Goal: Information Seeking & Learning: Check status

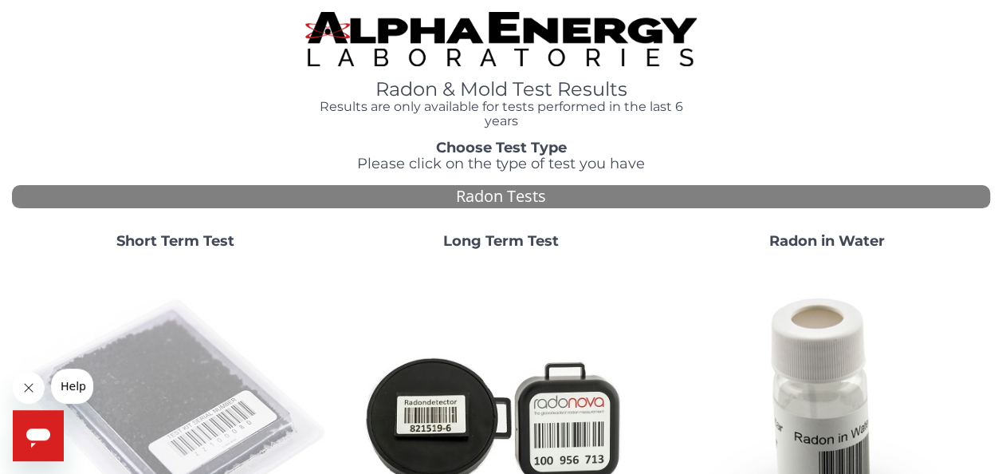
click at [203, 407] on img at bounding box center [174, 418] width 313 height 313
click at [183, 407] on img at bounding box center [174, 418] width 313 height 313
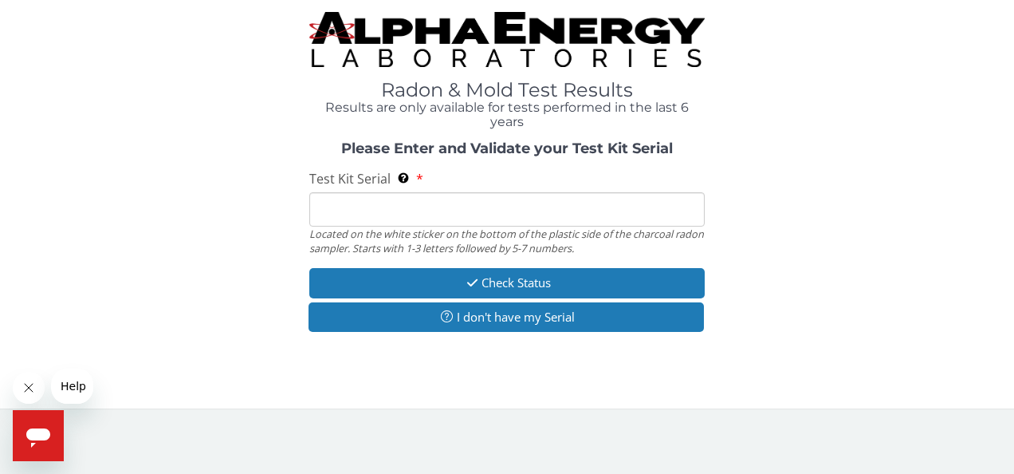
click at [446, 206] on input "Test Kit Serial Located on the white sticker on the bottom of the plastic side …" at bounding box center [507, 209] width 396 height 34
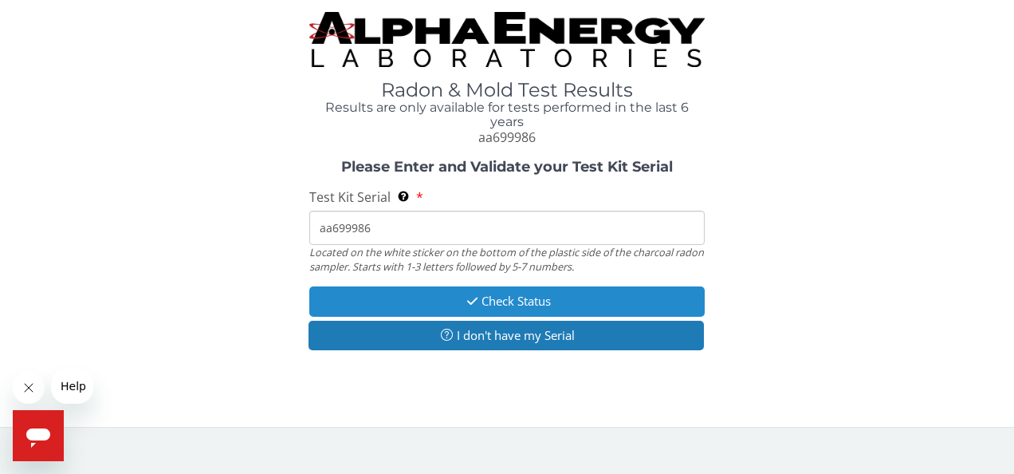
type input "aa699986"
click at [528, 294] on button "Check Status" at bounding box center [507, 301] width 396 height 30
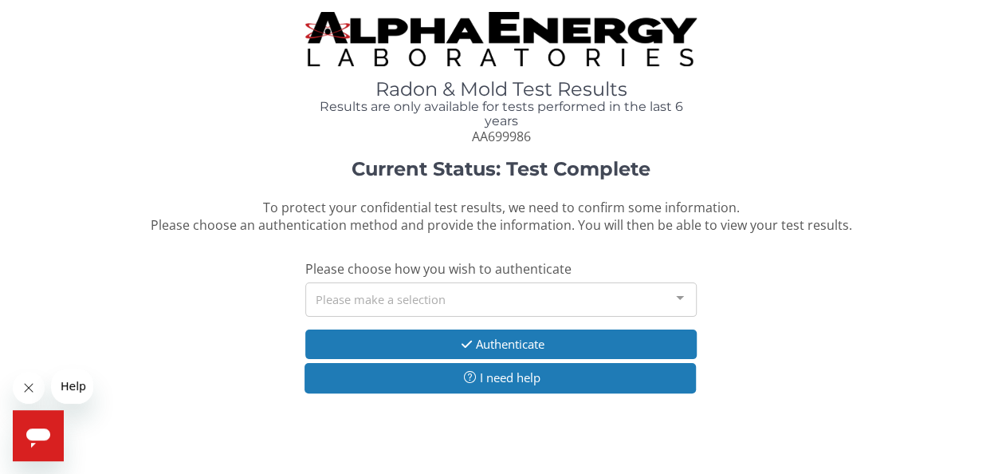
click at [502, 299] on div "Please make a selection" at bounding box center [500, 299] width 391 height 34
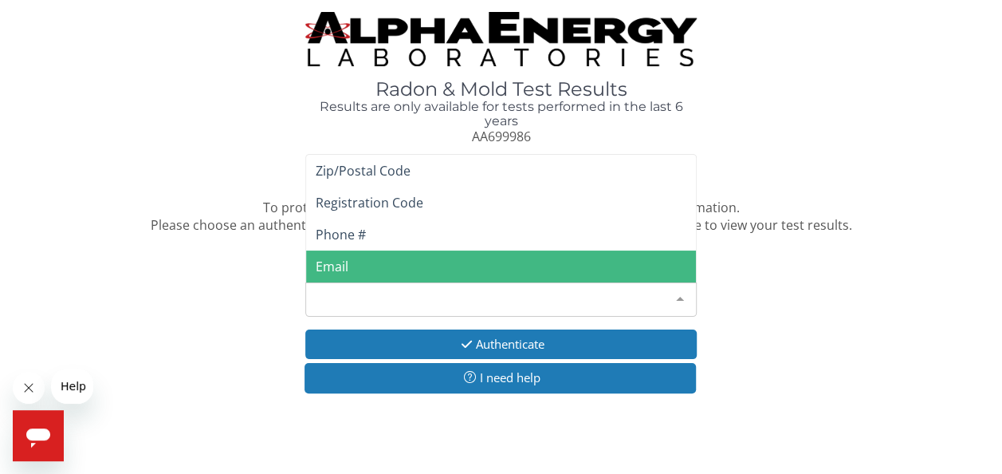
click at [471, 263] on span "Email" at bounding box center [501, 266] width 390 height 32
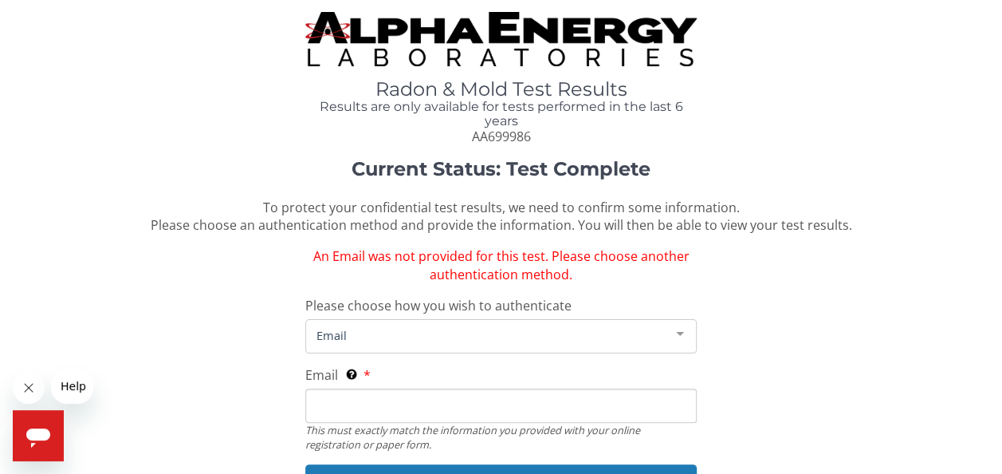
click at [470, 391] on input "Email This must exactly match the information you provided with your online reg…" at bounding box center [500, 405] width 391 height 34
type input "[EMAIL_ADDRESS][DOMAIN_NAME]"
click at [811, 360] on div "Current Status: Test Complete To protect your confidential test results, we nee…" at bounding box center [501, 352] width 978 height 386
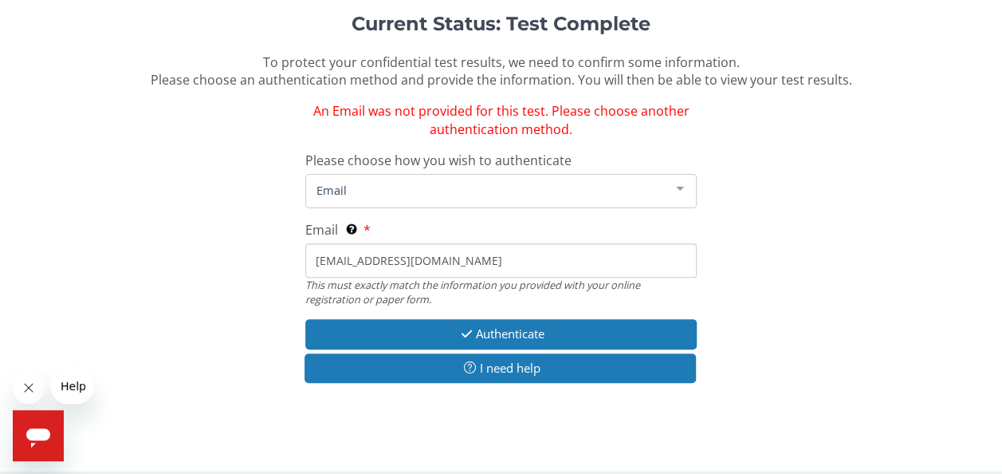
scroll to position [159, 0]
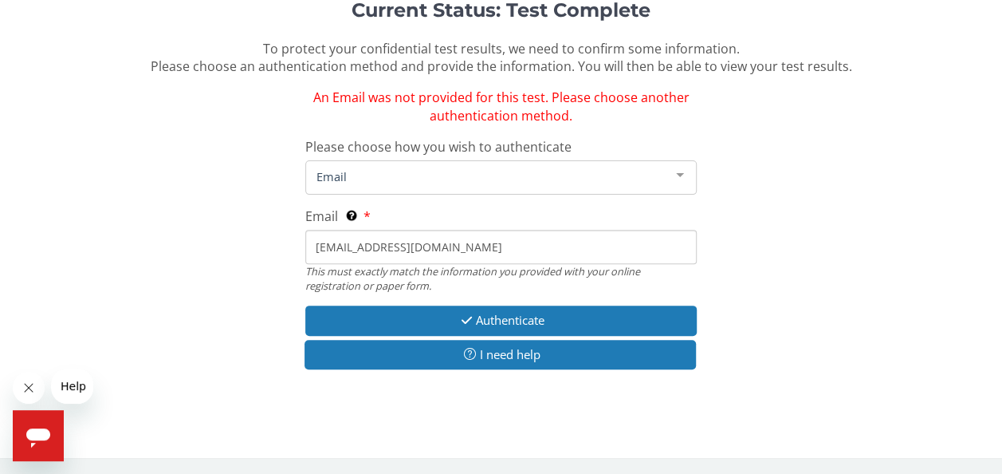
click at [489, 304] on div "Current Status: Test Complete To protect your confidential test results, we nee…" at bounding box center [501, 193] width 978 height 386
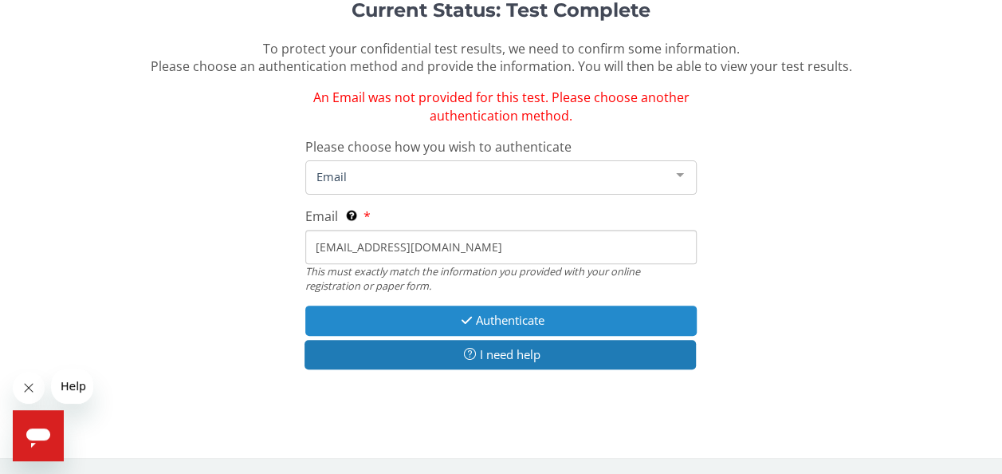
click at [496, 313] on button "Authenticate" at bounding box center [500, 320] width 391 height 30
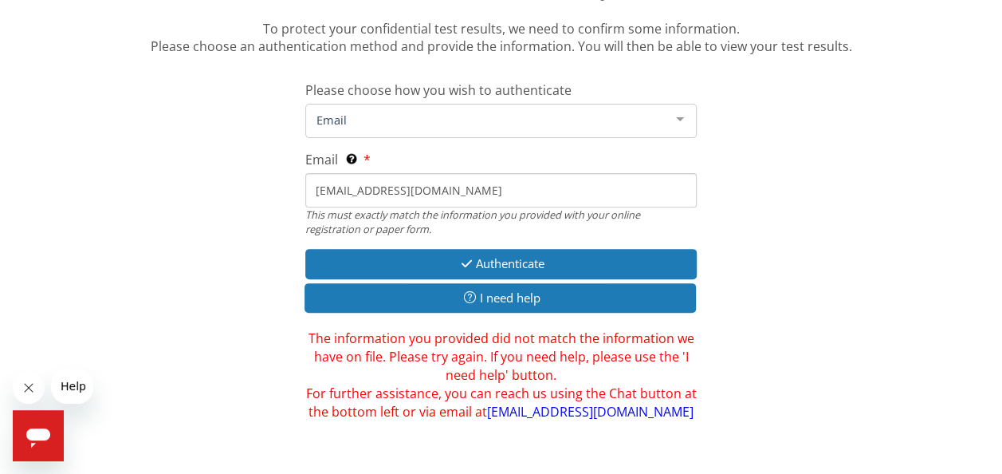
scroll to position [214, 0]
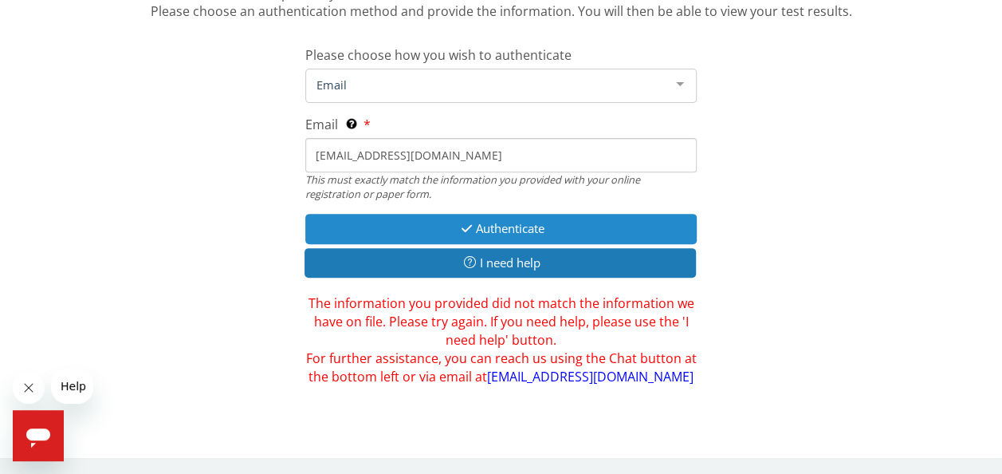
click at [507, 230] on button "Authenticate" at bounding box center [500, 229] width 391 height 30
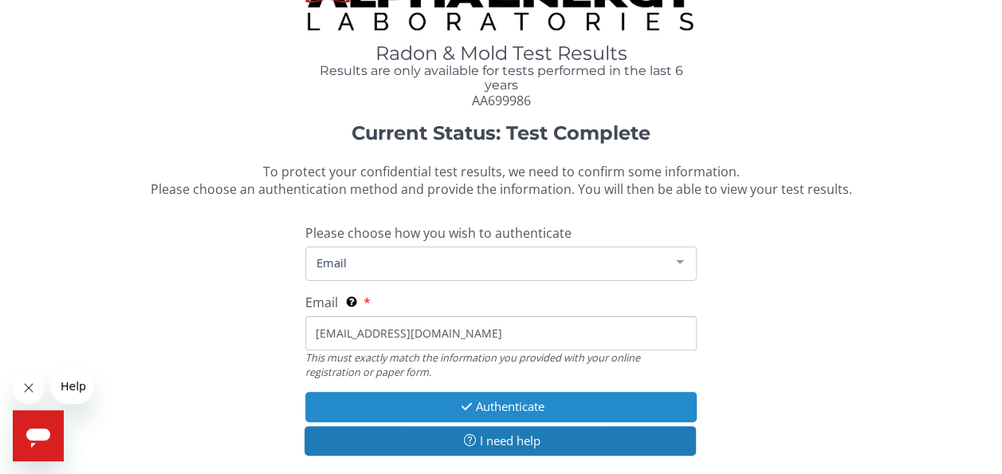
scroll to position [0, 0]
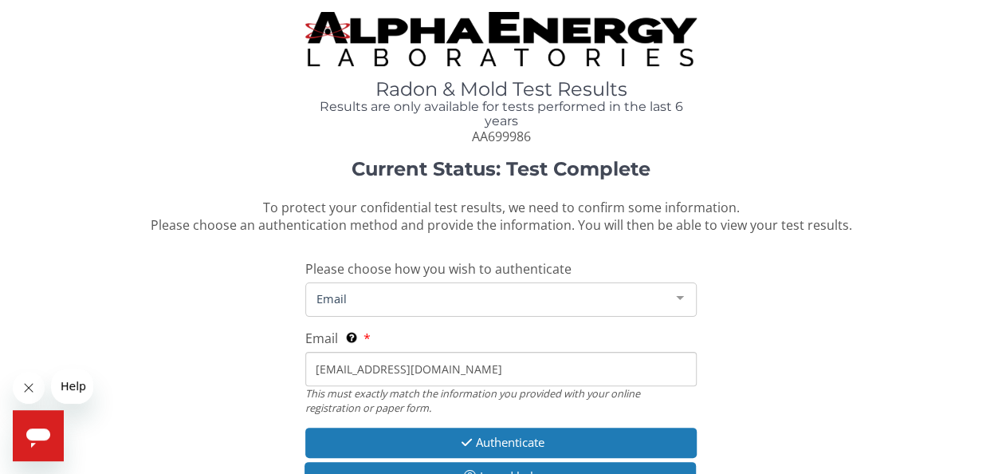
click at [473, 363] on input "[EMAIL_ADDRESS][DOMAIN_NAME]" at bounding box center [500, 369] width 391 height 34
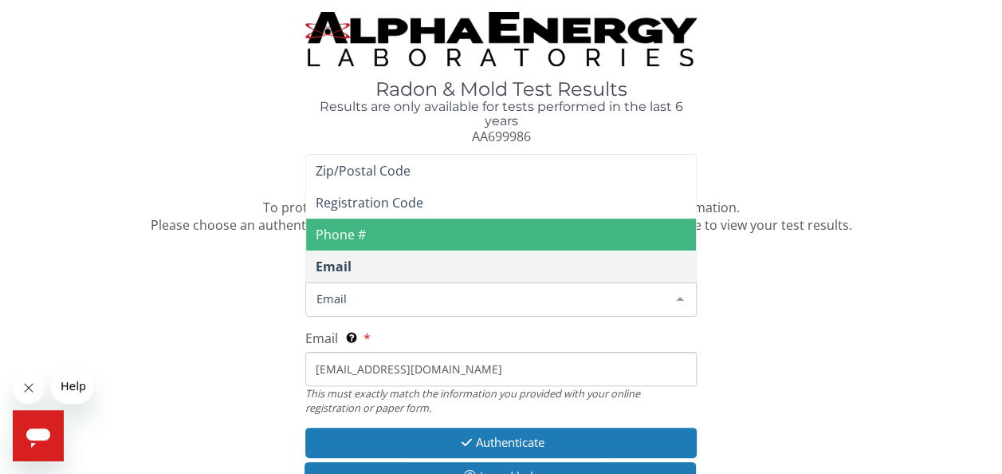
click at [482, 302] on span "Email" at bounding box center [489, 298] width 352 height 18
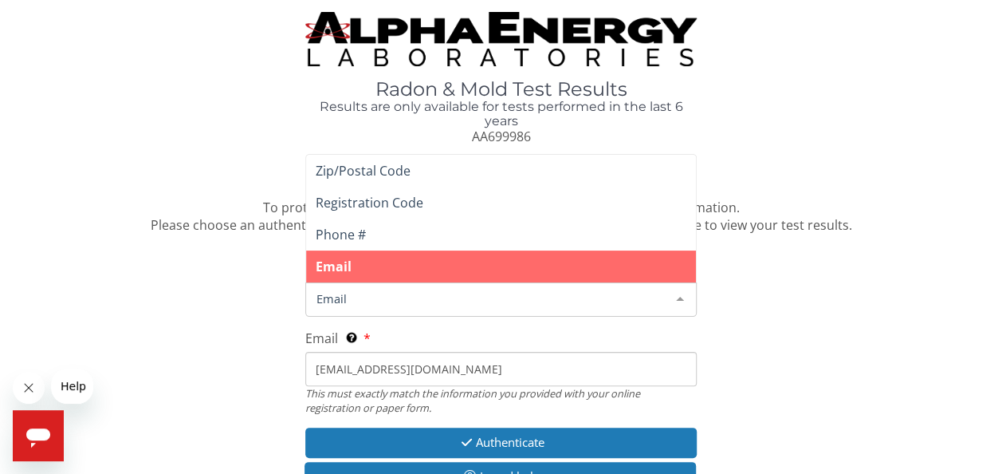
click at [475, 267] on span "Email" at bounding box center [501, 266] width 390 height 32
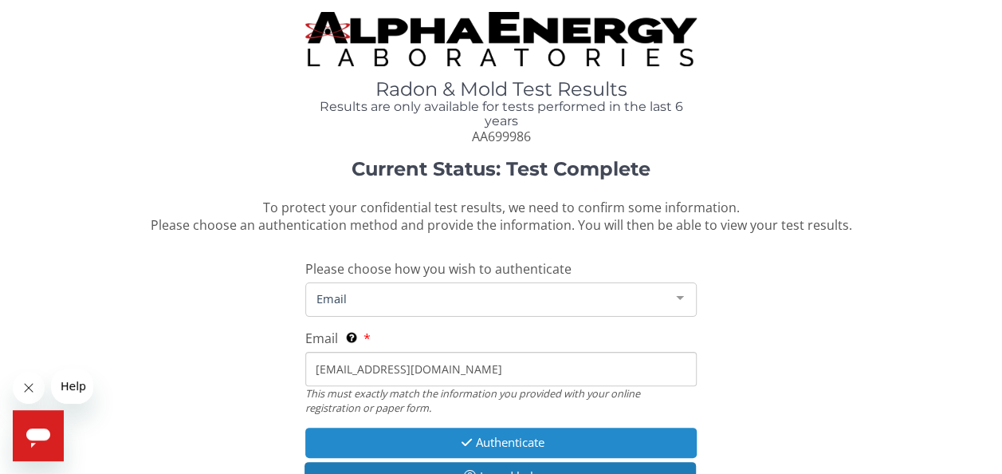
click at [542, 448] on button "Authenticate" at bounding box center [500, 442] width 391 height 30
